Goal: Find specific page/section: Find specific page/section

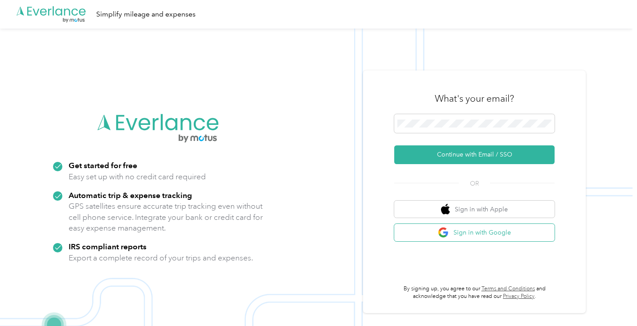
click at [484, 229] on button "Sign in with Google" at bounding box center [474, 232] width 160 height 17
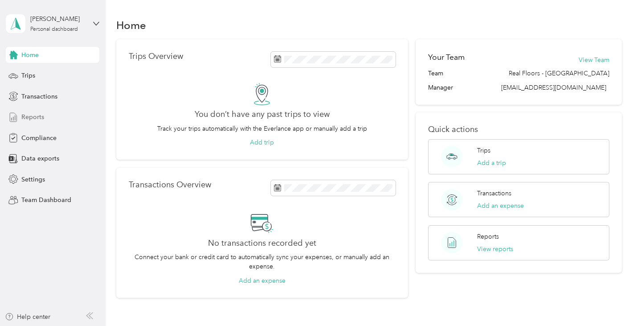
click at [42, 117] on span "Reports" at bounding box center [32, 116] width 23 height 9
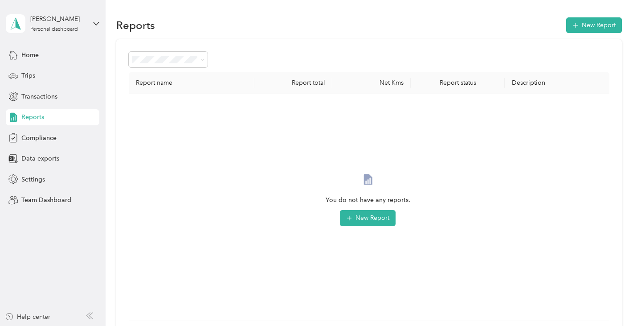
click at [100, 20] on aside "[PERSON_NAME] Personal dashboard Home Trips Transactions Reports Compliance Dat…" at bounding box center [53, 163] width 106 height 326
click at [99, 22] on icon at bounding box center [96, 23] width 6 height 6
click at [50, 71] on div "Team dashboard" at bounding box center [38, 73] width 48 height 9
